Goal: Use online tool/utility: Utilize a website feature to perform a specific function

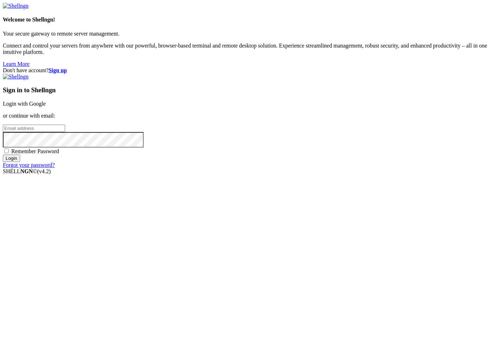
click at [46, 107] on link "Login with Google" at bounding box center [24, 104] width 43 height 6
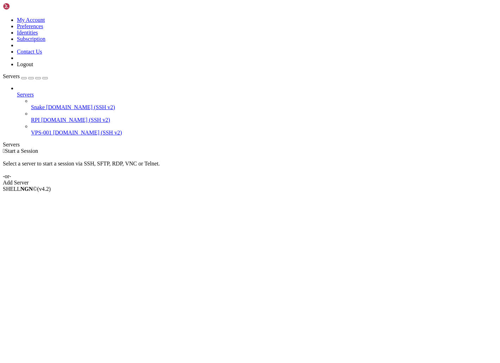
click at [40, 104] on span "Snake" at bounding box center [38, 107] width 14 height 6
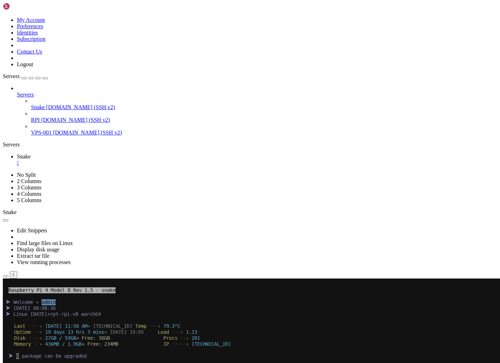
click at [45, 78] on icon "button" at bounding box center [45, 78] width 0 height 0
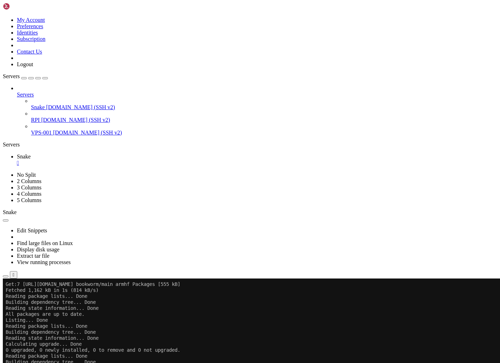
scroll to position [174, 0]
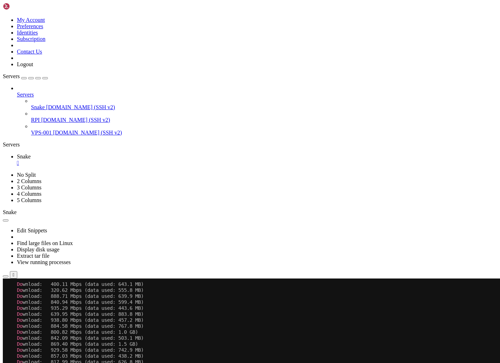
scroll to position [0, 0]
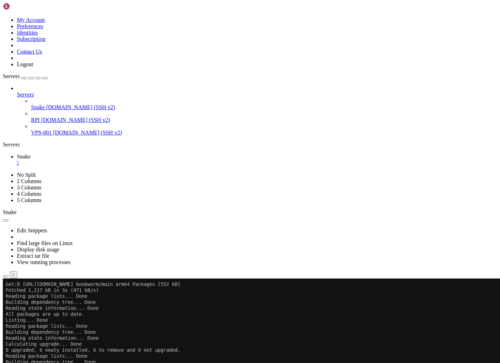
scroll to position [192, 0]
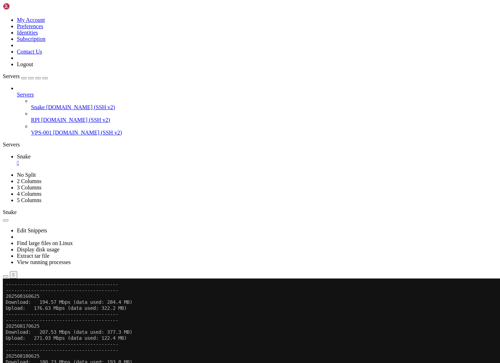
scroll to position [0, 0]
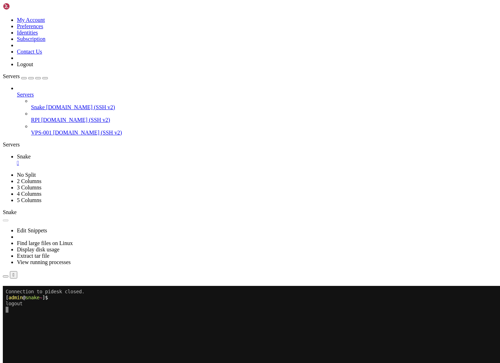
click at [41, 160] on div "" at bounding box center [257, 163] width 480 height 6
